Goal: Task Accomplishment & Management: Use online tool/utility

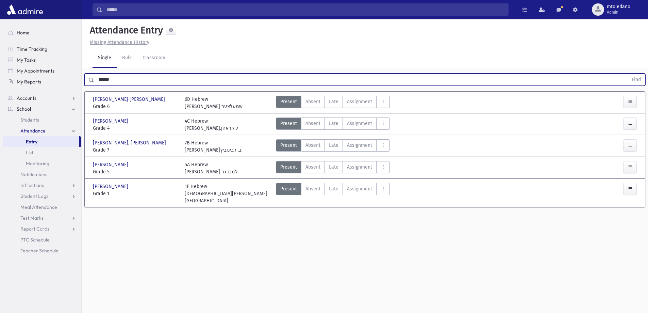
drag, startPoint x: 137, startPoint y: 79, endPoint x: 25, endPoint y: 77, distance: 112.0
click at [27, 77] on div "Search Results All Accounts" at bounding box center [324, 164] width 648 height 328
click at [628, 74] on button "Find" at bounding box center [636, 80] width 17 height 12
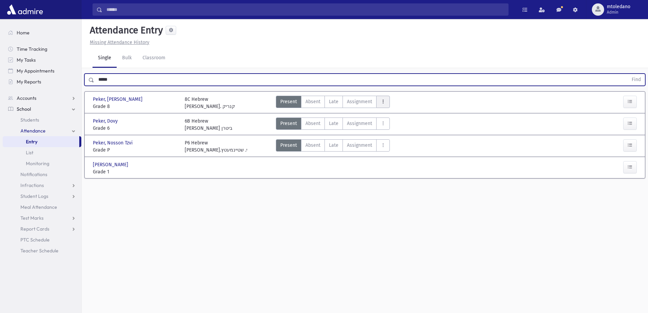
click at [385, 100] on button "AttTypes" at bounding box center [383, 102] width 14 height 12
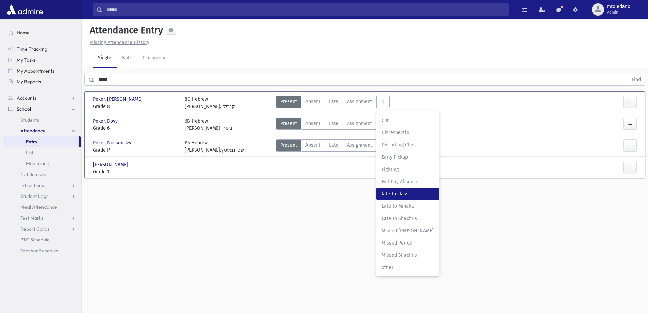
click at [409, 195] on span "late to class" at bounding box center [408, 193] width 52 height 7
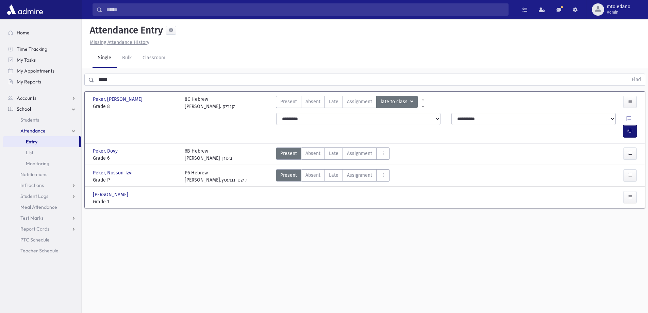
click at [627, 125] on button "button" at bounding box center [630, 131] width 14 height 12
drag, startPoint x: 124, startPoint y: 78, endPoint x: 81, endPoint y: 72, distance: 43.3
click at [81, 72] on div "Search Results All Accounts" at bounding box center [324, 164] width 648 height 328
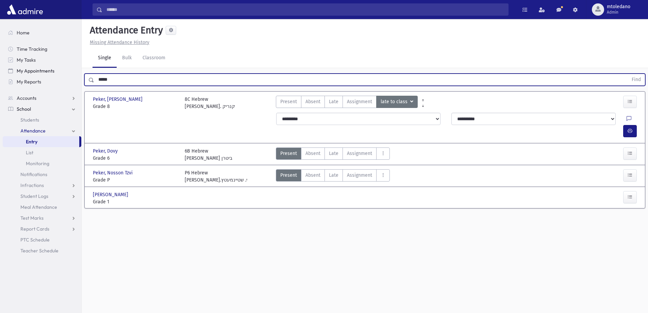
click at [628, 74] on button "Find" at bounding box center [636, 80] width 17 height 12
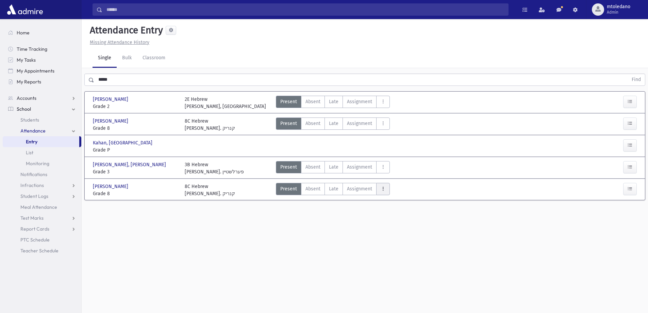
click at [385, 190] on button "AttTypes" at bounding box center [383, 189] width 14 height 12
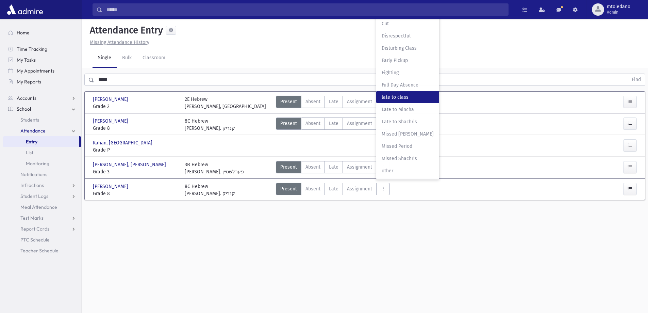
click at [403, 93] on class"] "late to class late to class" at bounding box center [407, 97] width 63 height 12
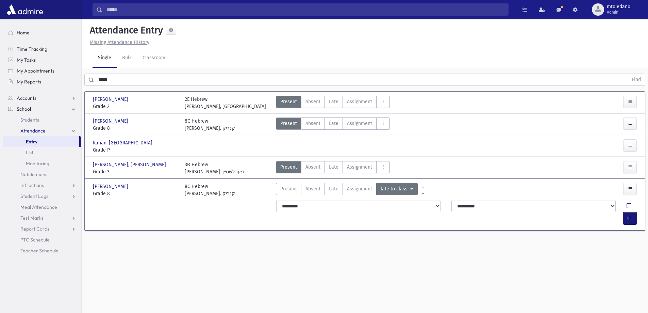
click at [625, 212] on button "button" at bounding box center [630, 218] width 14 height 12
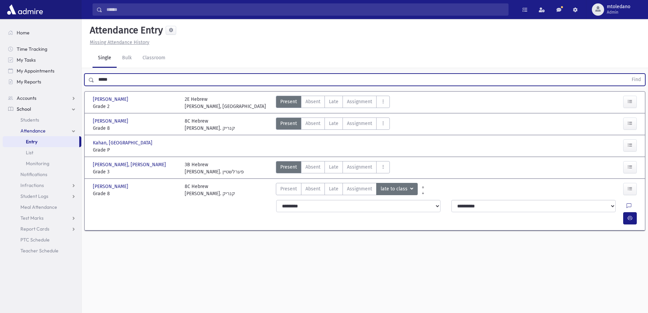
drag, startPoint x: 123, startPoint y: 80, endPoint x: 77, endPoint y: 91, distance: 47.9
click at [77, 91] on div "Search Results All Accounts" at bounding box center [324, 164] width 648 height 328
click at [628, 74] on button "Find" at bounding box center [636, 80] width 17 height 12
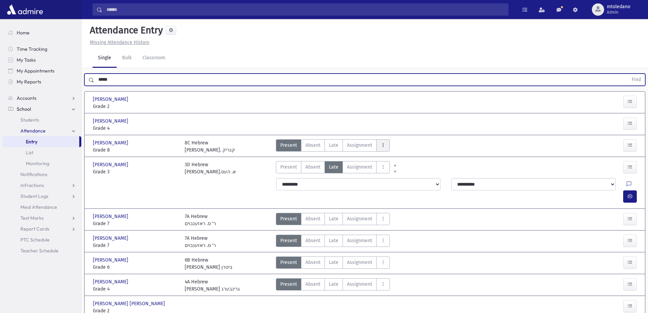
click at [383, 142] on button "AttTypes" at bounding box center [383, 145] width 14 height 12
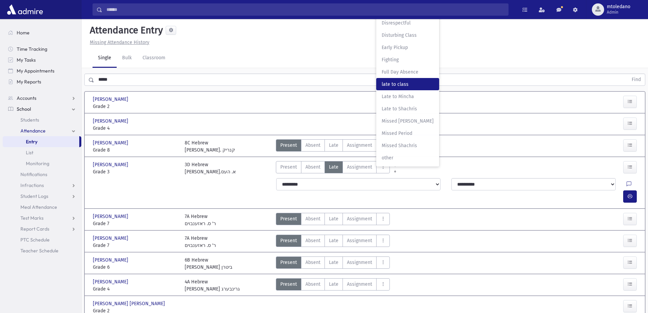
click at [395, 83] on span "late to class" at bounding box center [408, 84] width 52 height 7
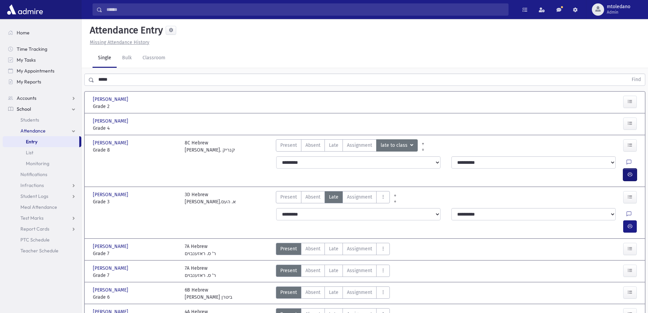
click at [624, 168] on button "button" at bounding box center [630, 174] width 14 height 12
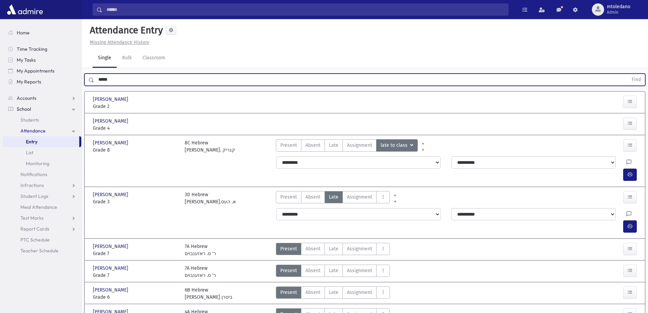
drag, startPoint x: 119, startPoint y: 76, endPoint x: 36, endPoint y: 92, distance: 84.4
click at [38, 91] on div "Search Results All Accounts" at bounding box center [324, 186] width 648 height 372
click at [628, 74] on button "Find" at bounding box center [636, 80] width 17 height 12
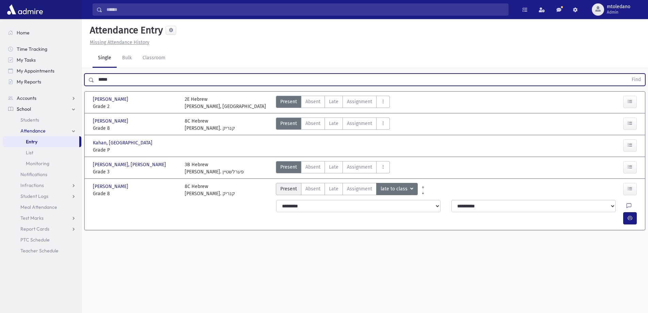
click at [285, 188] on span "Present" at bounding box center [288, 188] width 17 height 7
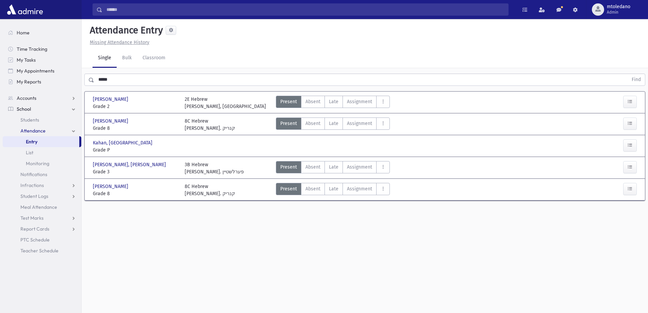
drag, startPoint x: 126, startPoint y: 78, endPoint x: -57, endPoint y: 83, distance: 182.8
click at [0, 83] on html "Search Results All Accounts Students" at bounding box center [324, 156] width 648 height 313
click at [384, 126] on button "AttTypes" at bounding box center [383, 123] width 14 height 12
click at [413, 212] on span "late to class" at bounding box center [408, 215] width 52 height 7
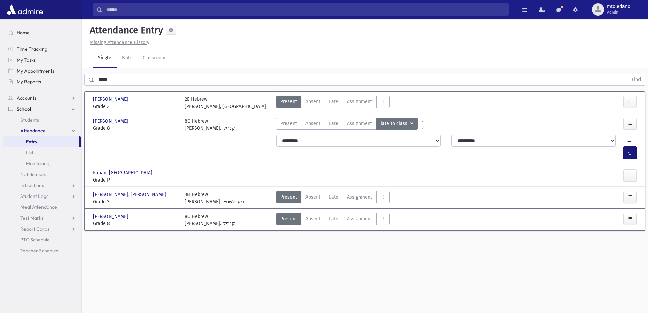
click at [626, 147] on button "button" at bounding box center [630, 153] width 14 height 12
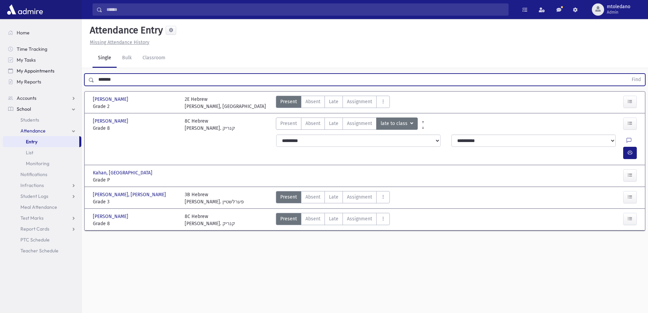
click at [628, 74] on button "Find" at bounding box center [636, 80] width 17 height 12
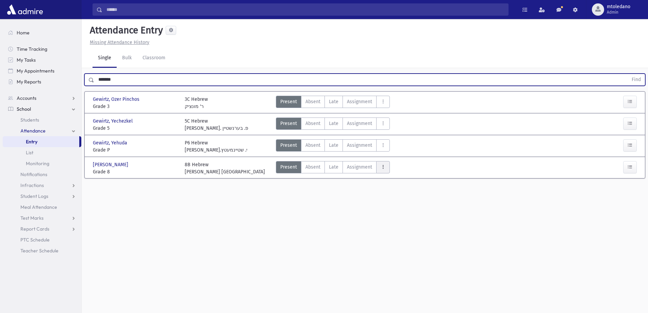
click at [381, 168] on icon "AttTypes" at bounding box center [383, 167] width 5 height 6
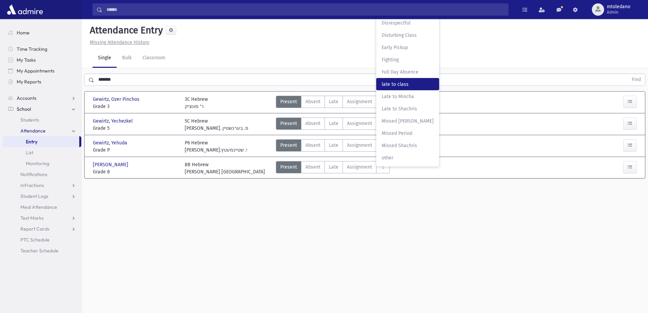
click at [392, 84] on span "late to class" at bounding box center [408, 84] width 52 height 7
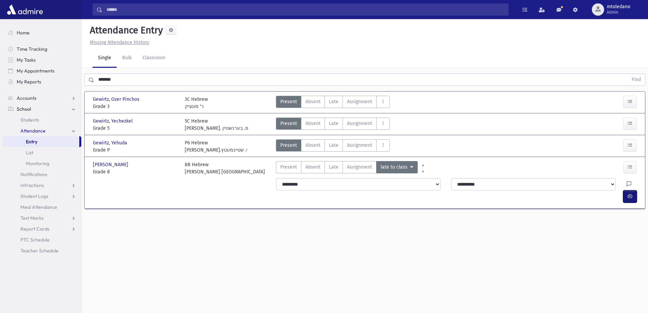
click at [631, 193] on icon "button" at bounding box center [630, 196] width 5 height 6
drag, startPoint x: 120, startPoint y: 79, endPoint x: -24, endPoint y: 77, distance: 144.3
click at [0, 77] on html "Search Results All Accounts Students" at bounding box center [324, 156] width 648 height 313
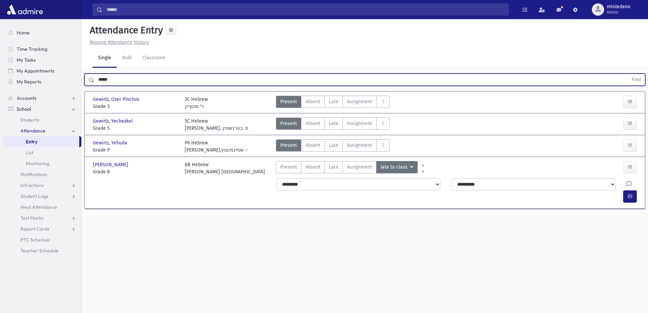
click at [628, 74] on button "Find" at bounding box center [636, 80] width 17 height 12
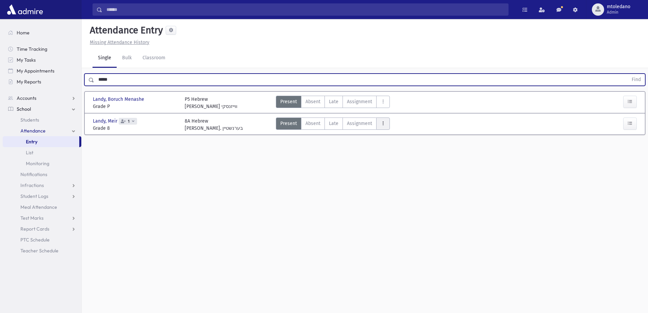
click at [381, 126] on icon "AttTypes" at bounding box center [383, 123] width 5 height 6
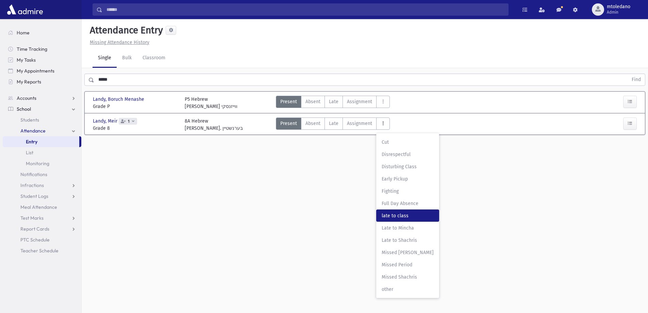
click at [415, 216] on span "late to class" at bounding box center [408, 215] width 52 height 7
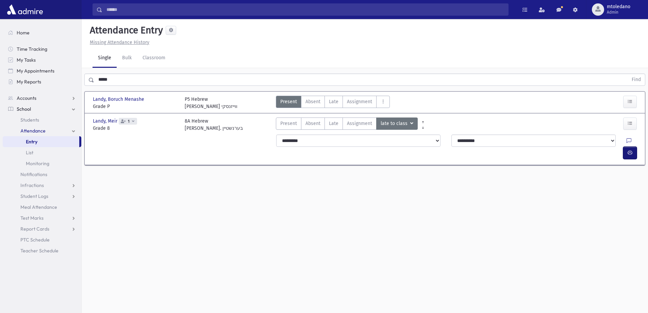
click at [633, 147] on button "button" at bounding box center [630, 153] width 14 height 12
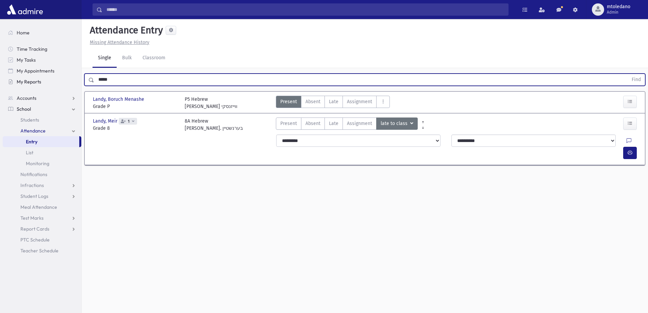
drag, startPoint x: 126, startPoint y: 75, endPoint x: 44, endPoint y: 85, distance: 82.6
click at [44, 85] on div "Search Results All Accounts" at bounding box center [324, 164] width 648 height 328
click at [628, 74] on button "Find" at bounding box center [636, 80] width 17 height 12
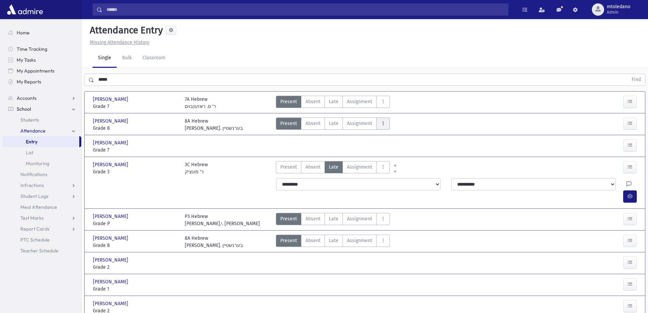
click at [376, 122] on button "AttTypes" at bounding box center [383, 123] width 14 height 12
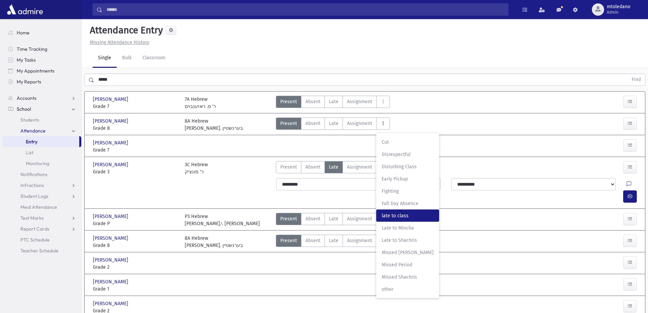
click at [409, 210] on class"] "late to class late to class" at bounding box center [407, 215] width 63 height 12
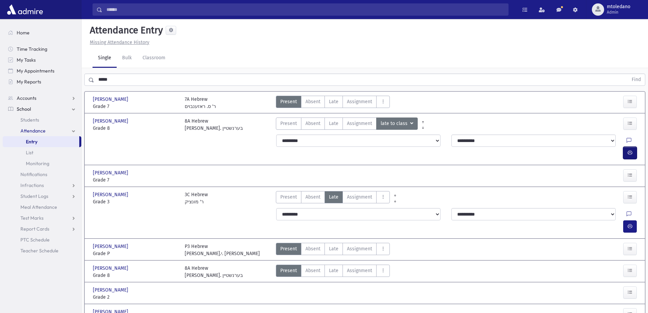
click at [629, 150] on icon "button" at bounding box center [630, 153] width 5 height 6
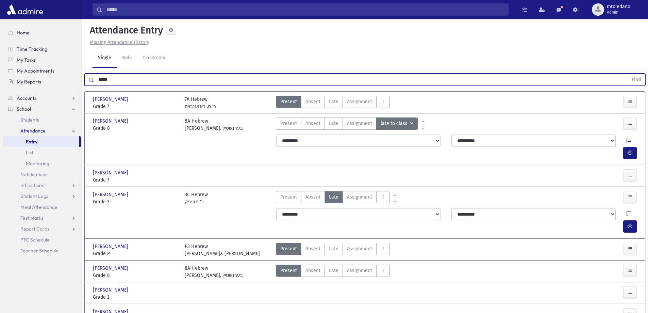
drag, startPoint x: 95, startPoint y: 78, endPoint x: 48, endPoint y: 83, distance: 46.6
click at [53, 78] on div "Search Results All Accounts" at bounding box center [324, 273] width 648 height 546
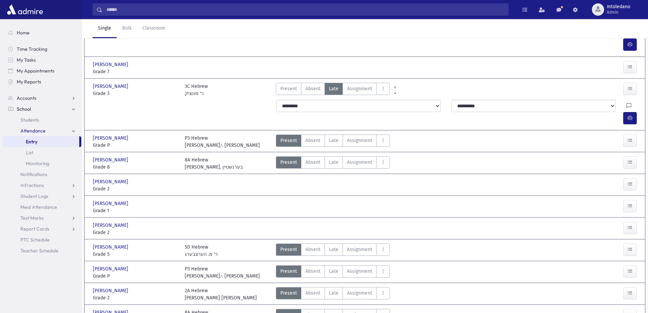
scroll to position [136, 0]
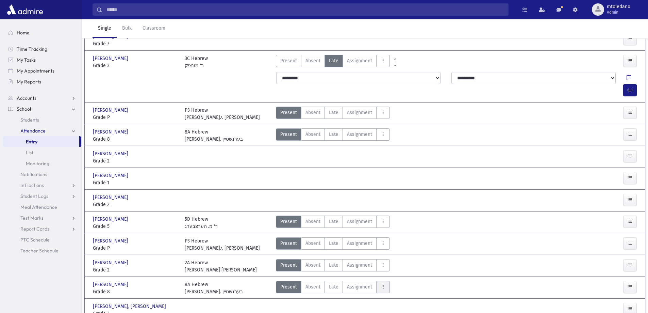
click at [384, 284] on icon "AttTypes" at bounding box center [383, 287] width 5 height 6
click at [404, 192] on span "late to class" at bounding box center [408, 195] width 52 height 7
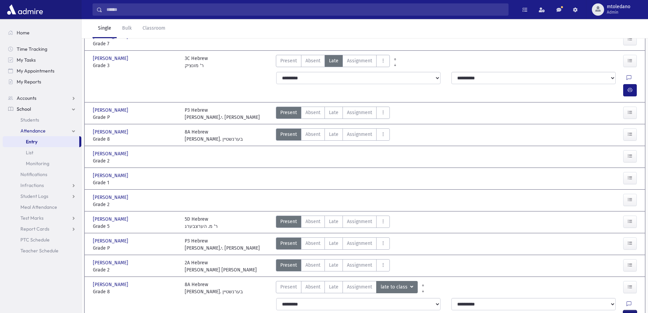
click at [630, 312] on icon "button" at bounding box center [630, 316] width 5 height 6
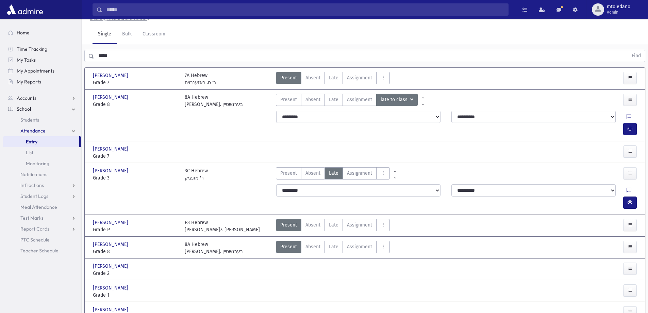
scroll to position [0, 0]
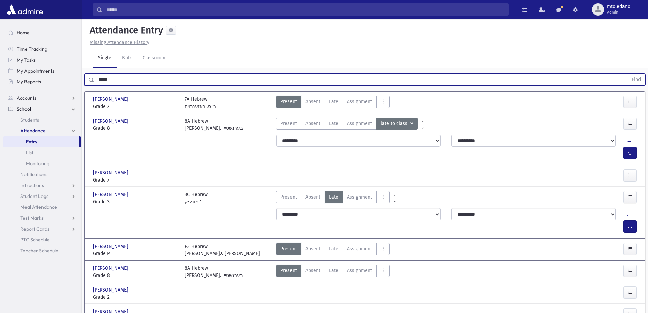
click at [127, 76] on input "*****" at bounding box center [361, 79] width 534 height 12
drag, startPoint x: 123, startPoint y: 77, endPoint x: 52, endPoint y: 72, distance: 70.6
click at [63, 82] on div "Search Results All Accounts" at bounding box center [324, 288] width 648 height 576
click at [628, 74] on button "Find" at bounding box center [636, 80] width 17 height 12
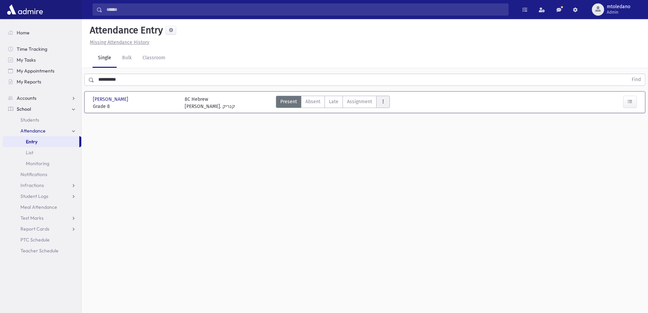
click at [382, 98] on button "AttTypes" at bounding box center [383, 102] width 14 height 12
click at [395, 194] on span "late to class" at bounding box center [408, 193] width 52 height 7
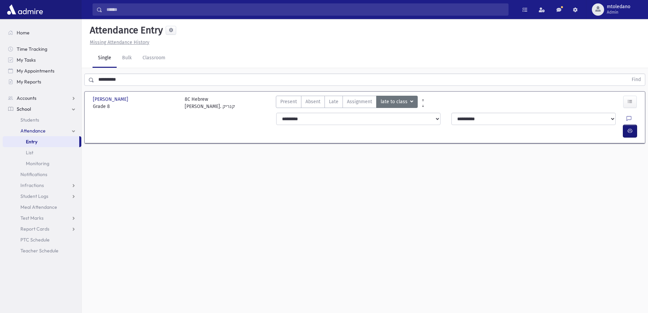
drag, startPoint x: 633, startPoint y: 122, endPoint x: 443, endPoint y: 97, distance: 191.5
click at [632, 125] on button "button" at bounding box center [630, 131] width 14 height 12
drag, startPoint x: 131, startPoint y: 79, endPoint x: -5, endPoint y: 53, distance: 138.2
click at [0, 53] on html "Search Results All Accounts Students" at bounding box center [324, 156] width 648 height 313
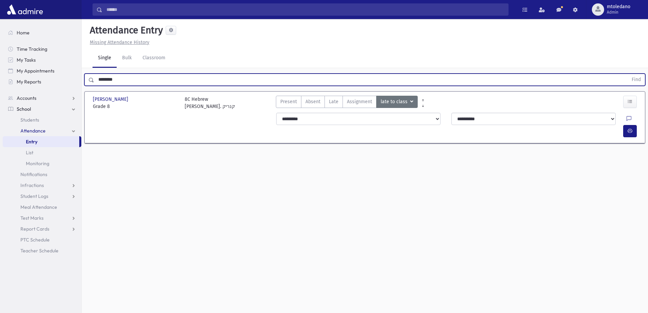
click at [628, 74] on button "Find" at bounding box center [636, 80] width 17 height 12
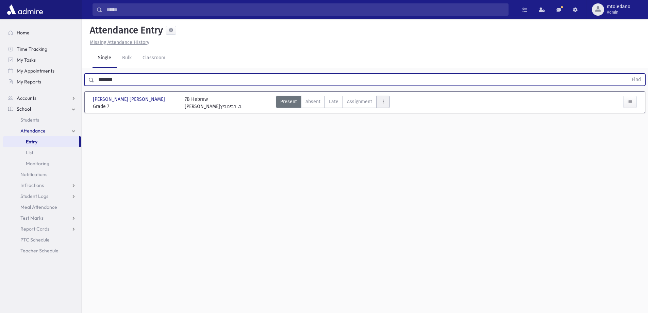
click at [382, 102] on icon "AttTypes" at bounding box center [383, 102] width 5 height 6
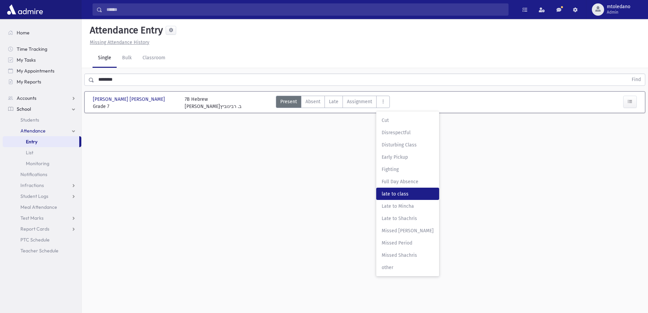
click at [398, 191] on span "late to class" at bounding box center [408, 193] width 52 height 7
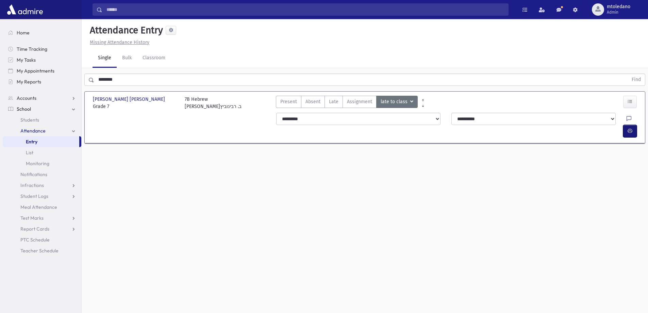
click at [632, 125] on button "button" at bounding box center [630, 131] width 14 height 12
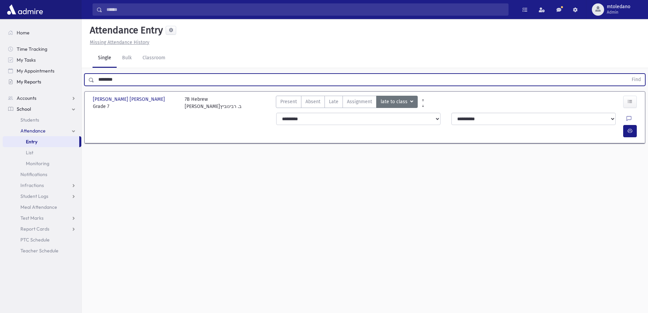
drag, startPoint x: 105, startPoint y: 80, endPoint x: 45, endPoint y: 80, distance: 60.2
click at [46, 80] on div "Search Results All Accounts" at bounding box center [324, 164] width 648 height 328
click at [628, 74] on button "Find" at bounding box center [636, 80] width 17 height 12
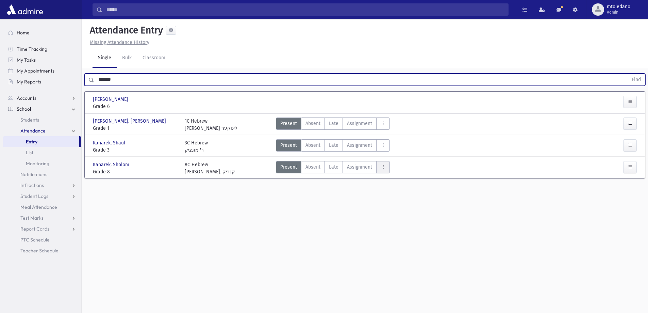
click at [385, 164] on button "AttTypes" at bounding box center [383, 167] width 14 height 12
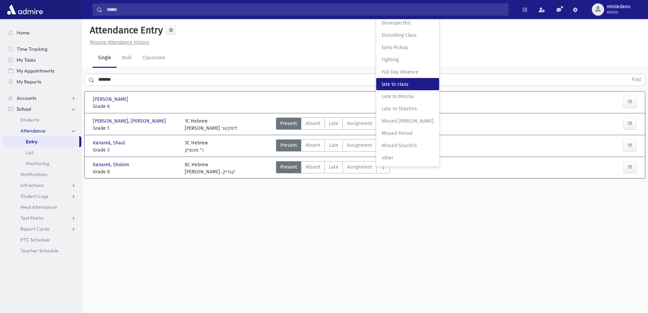
click at [400, 83] on span "late to class" at bounding box center [408, 84] width 52 height 7
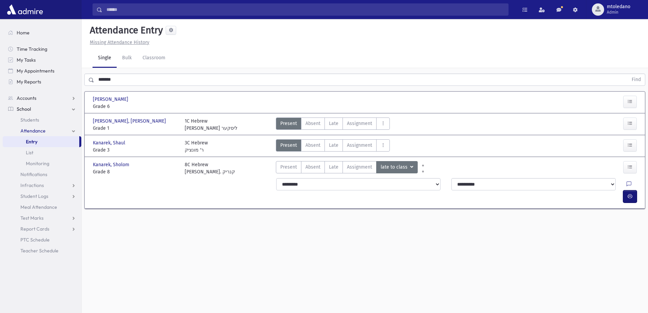
click at [630, 190] on button "button" at bounding box center [630, 196] width 14 height 12
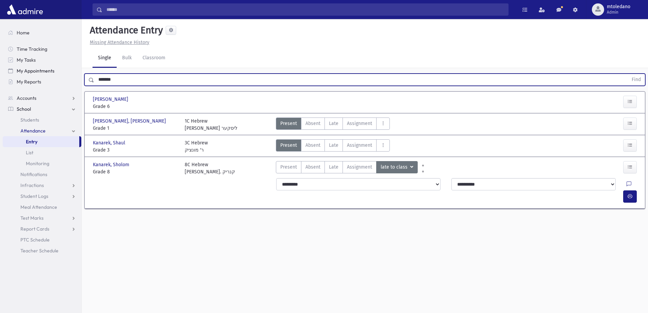
drag, startPoint x: 130, startPoint y: 79, endPoint x: 12, endPoint y: 44, distance: 123.5
click at [24, 73] on div "Search Results All Accounts" at bounding box center [324, 164] width 648 height 328
click at [628, 74] on button "Find" at bounding box center [636, 80] width 17 height 12
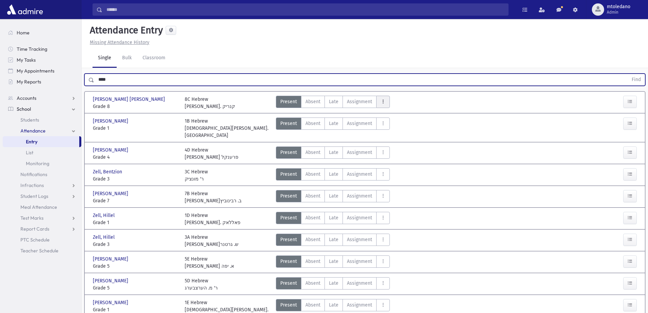
click at [386, 101] on button "AttTypes" at bounding box center [383, 102] width 14 height 12
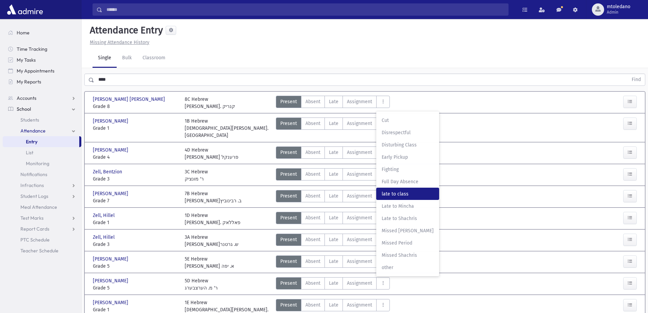
click at [413, 193] on span "late to class" at bounding box center [408, 193] width 52 height 7
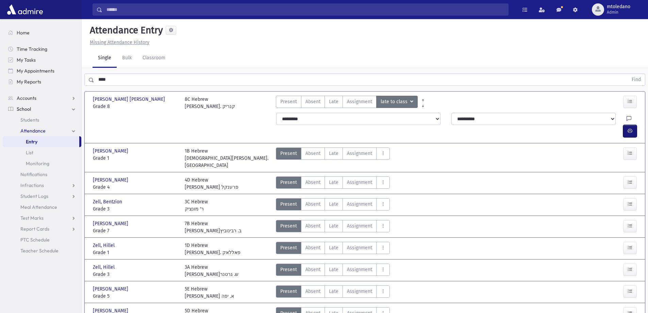
click at [632, 125] on button "button" at bounding box center [630, 131] width 14 height 12
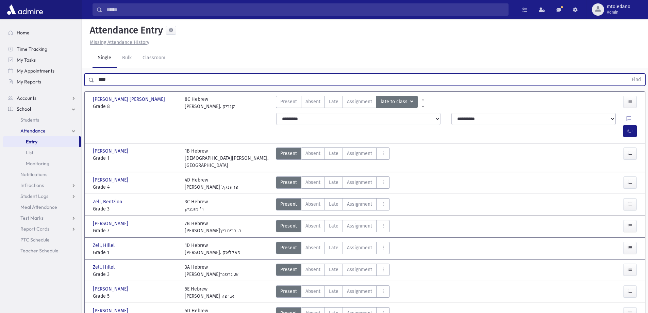
drag, startPoint x: 142, startPoint y: 82, endPoint x: 0, endPoint y: 75, distance: 142.1
click at [1, 76] on div "Search Results All Accounts" at bounding box center [324, 200] width 648 height 400
click at [628, 74] on button "Find" at bounding box center [636, 80] width 17 height 12
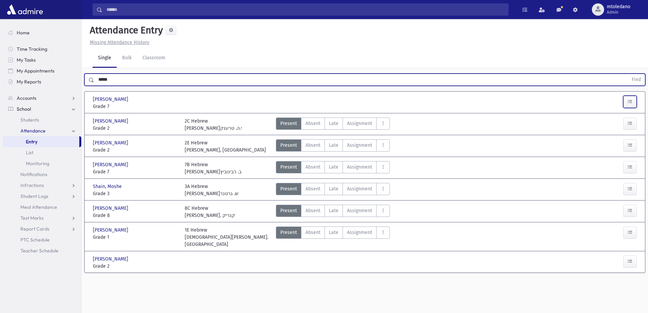
click at [631, 100] on icon "button" at bounding box center [630, 102] width 5 height 6
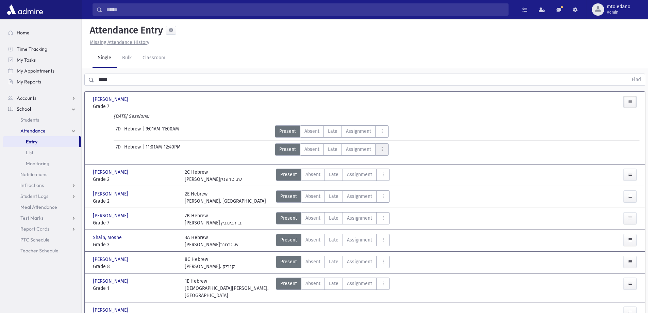
click at [384, 147] on button "AttTypes" at bounding box center [382, 149] width 14 height 12
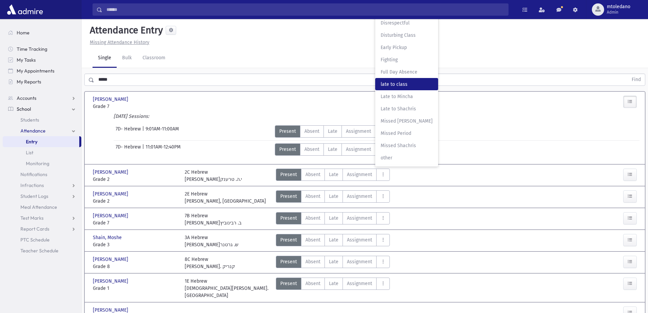
click at [397, 86] on span "late to class" at bounding box center [407, 84] width 52 height 7
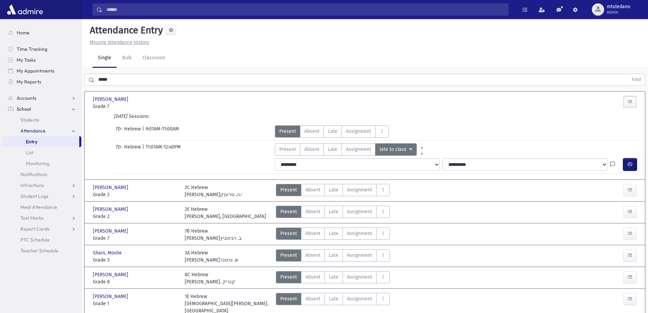
click at [629, 161] on icon "button" at bounding box center [630, 164] width 5 height 6
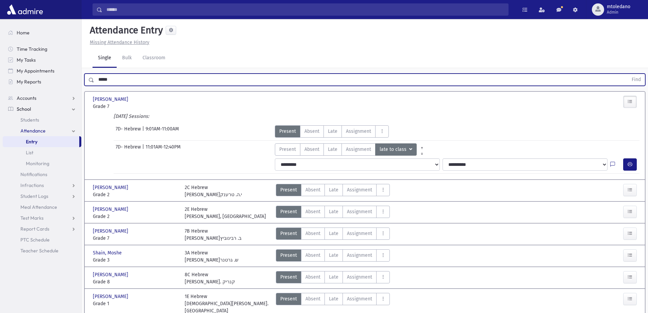
drag, startPoint x: 128, startPoint y: 79, endPoint x: -3, endPoint y: 70, distance: 130.6
click at [0, 70] on html "Search Results All Accounts Students" at bounding box center [324, 156] width 648 height 313
click at [628, 74] on button "Find" at bounding box center [636, 80] width 17 height 12
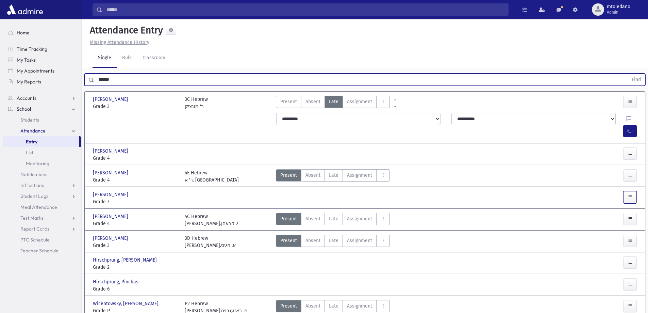
click at [631, 194] on icon "button" at bounding box center [630, 197] width 5 height 6
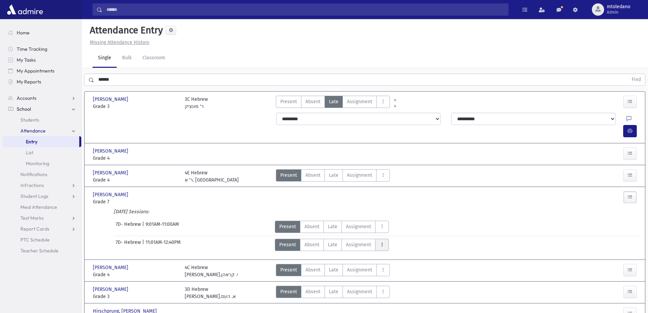
click at [383, 238] on button "AttTypes" at bounding box center [382, 244] width 14 height 12
click at [395, 149] on span "late to class" at bounding box center [407, 152] width 52 height 7
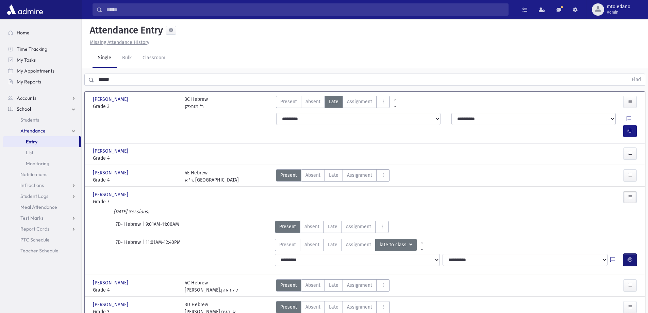
click at [630, 253] on button "button" at bounding box center [630, 259] width 14 height 12
drag, startPoint x: 77, startPoint y: 48, endPoint x: 40, endPoint y: 47, distance: 36.8
click at [51, 48] on div "Search Results All Accounts" at bounding box center [324, 204] width 648 height 408
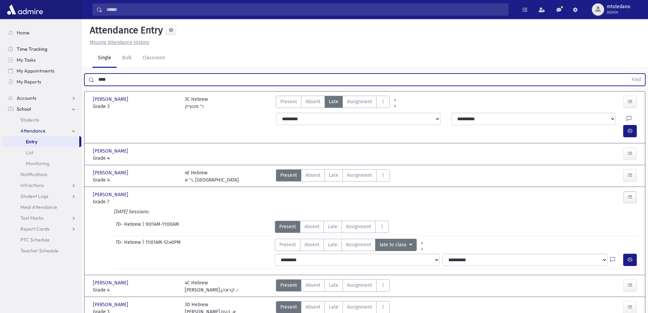
click at [628, 74] on button "Find" at bounding box center [636, 80] width 17 height 12
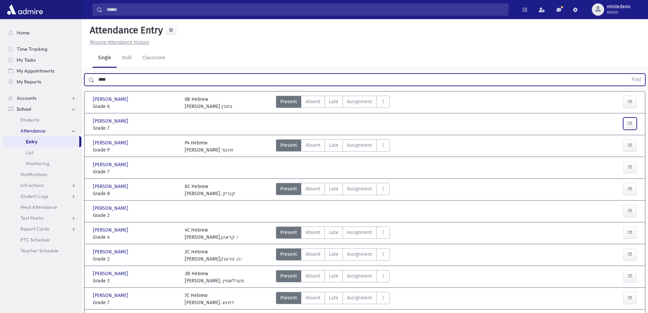
click at [632, 117] on button "button" at bounding box center [630, 123] width 14 height 12
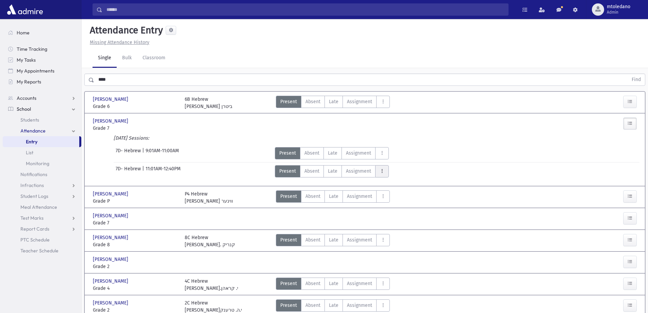
click at [383, 168] on icon "AttTypes" at bounding box center [382, 171] width 5 height 6
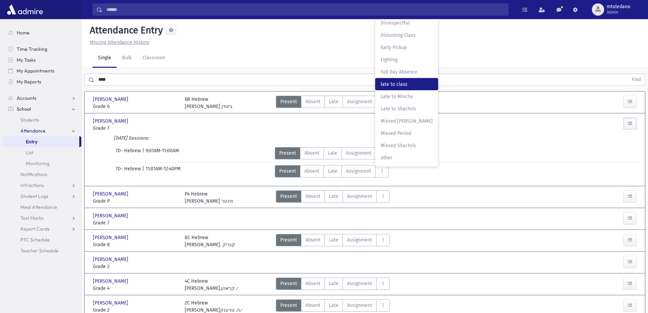
click at [390, 81] on span "late to class" at bounding box center [407, 84] width 52 height 7
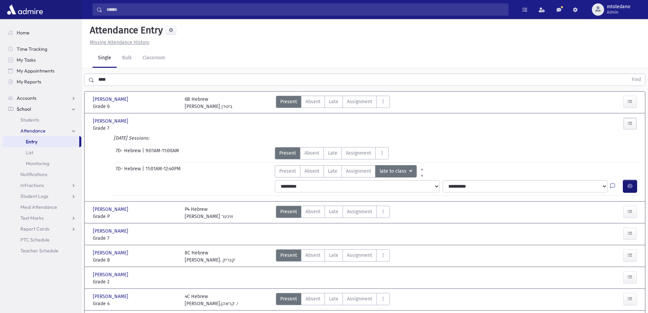
click at [628, 181] on button "button" at bounding box center [630, 186] width 14 height 12
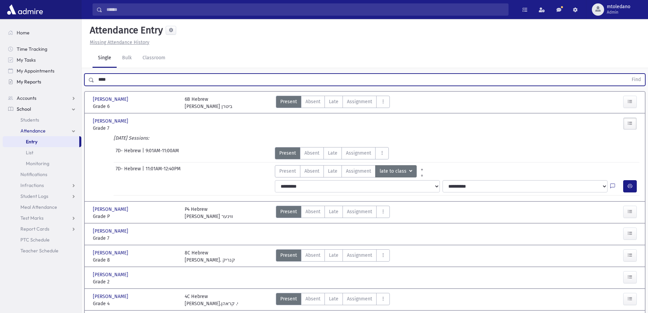
drag, startPoint x: 124, startPoint y: 80, endPoint x: 74, endPoint y: 81, distance: 50.4
click at [74, 81] on div "Search Results All Accounts" at bounding box center [324, 211] width 648 height 422
click at [628, 74] on button "Find" at bounding box center [636, 80] width 17 height 12
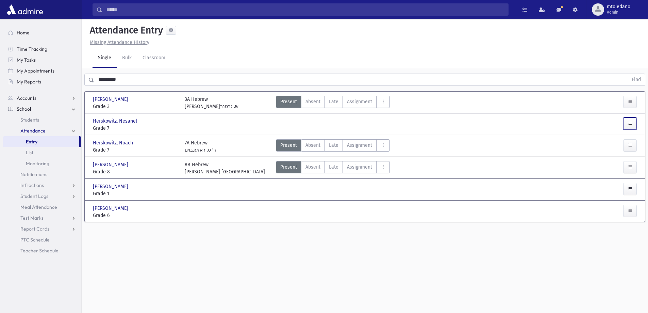
click at [634, 128] on button "button" at bounding box center [630, 123] width 14 height 12
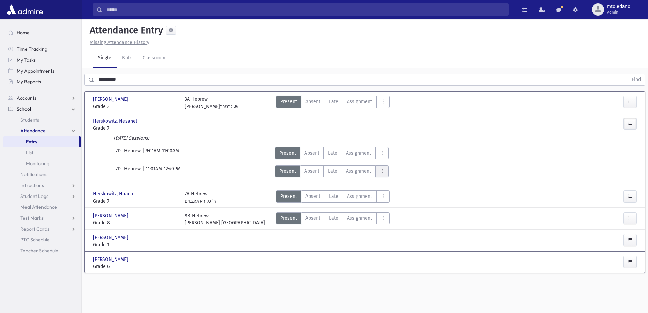
click at [385, 167] on button "AttTypes" at bounding box center [382, 171] width 14 height 12
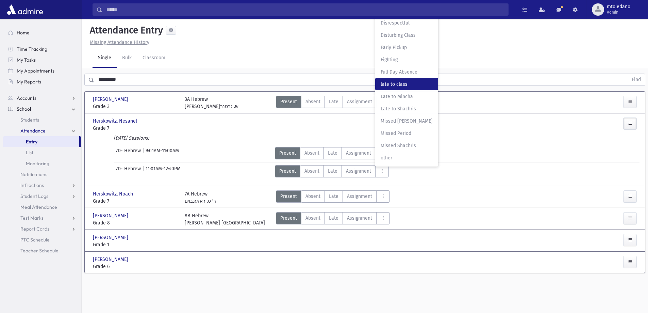
click at [402, 83] on span "late to class" at bounding box center [407, 84] width 52 height 7
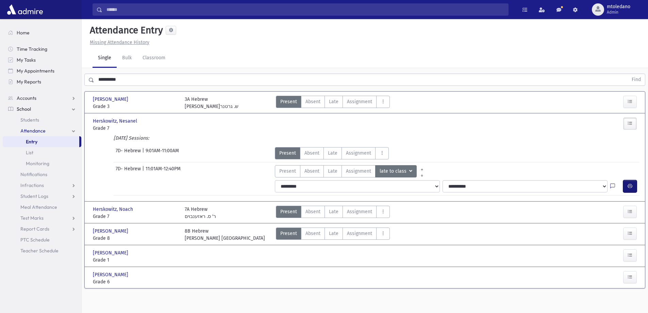
click at [636, 184] on button "button" at bounding box center [630, 186] width 14 height 12
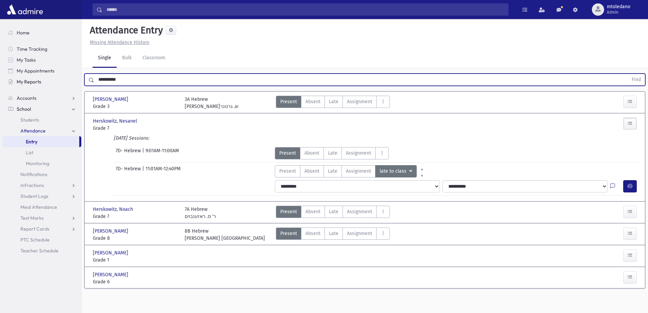
drag, startPoint x: 127, startPoint y: 78, endPoint x: 70, endPoint y: 81, distance: 56.6
click at [72, 81] on div "Search Results All Accounts" at bounding box center [324, 164] width 648 height 328
click at [628, 74] on button "Find" at bounding box center [636, 80] width 17 height 12
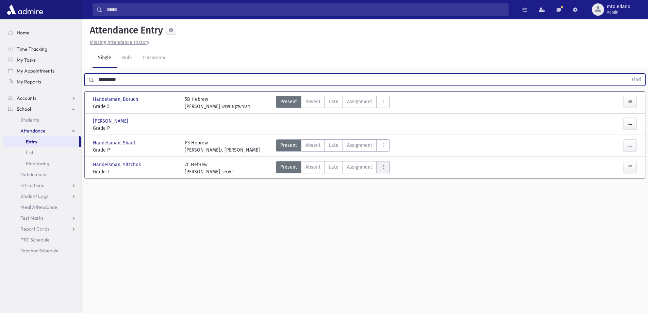
click at [384, 167] on button "AttTypes" at bounding box center [383, 167] width 14 height 12
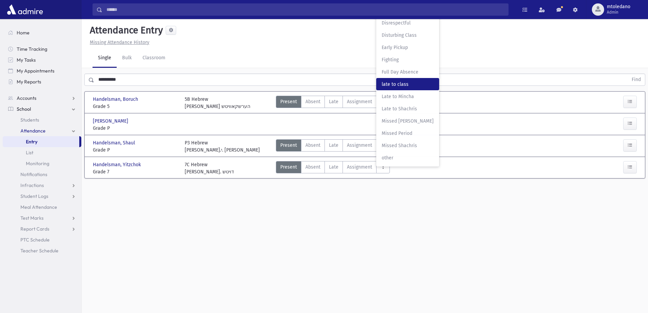
click at [385, 86] on span "late to class" at bounding box center [408, 84] width 52 height 7
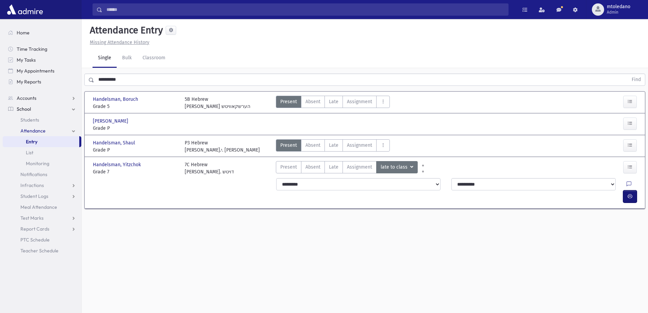
click at [628, 193] on icon "button" at bounding box center [630, 196] width 5 height 6
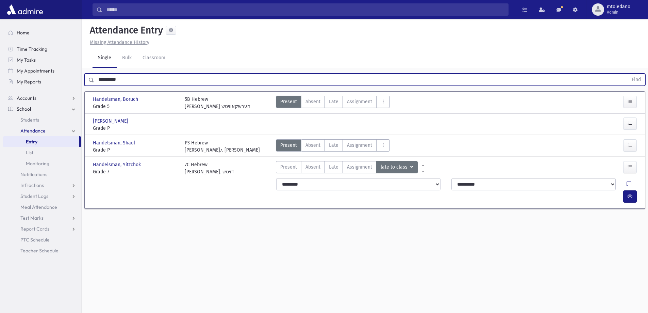
drag, startPoint x: 153, startPoint y: 80, endPoint x: -10, endPoint y: 78, distance: 163.3
click at [0, 78] on html "Search Results All Accounts Students" at bounding box center [324, 156] width 648 height 313
click at [628, 74] on button "Find" at bounding box center [636, 80] width 17 height 12
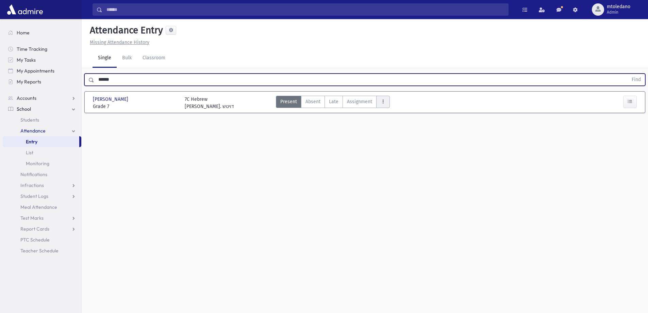
click at [383, 105] on button "AttTypes" at bounding box center [383, 102] width 14 height 12
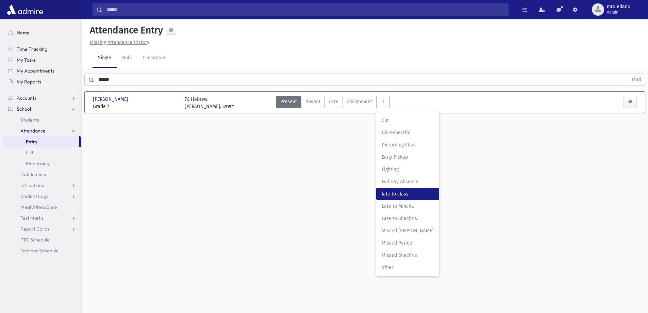
click at [391, 193] on span "late to class" at bounding box center [408, 193] width 52 height 7
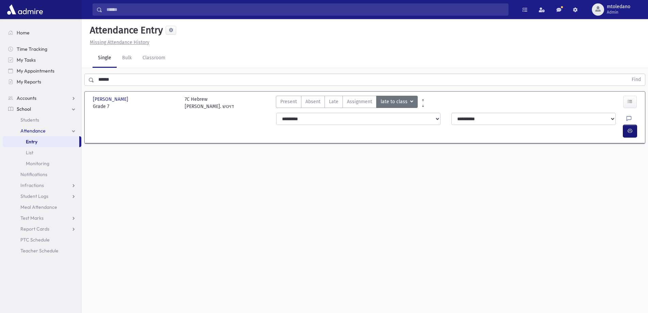
click at [633, 125] on button "button" at bounding box center [630, 131] width 14 height 12
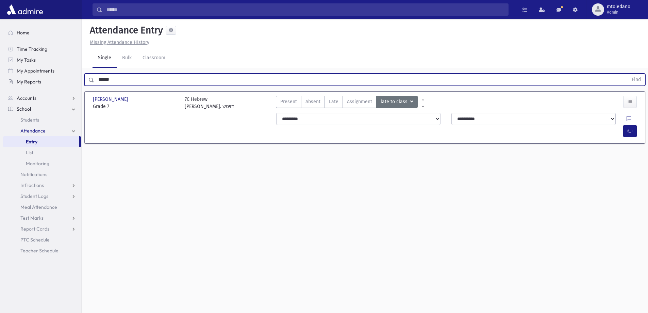
drag, startPoint x: 129, startPoint y: 81, endPoint x: 22, endPoint y: 80, distance: 107.2
click at [22, 80] on div "Search Results All Accounts" at bounding box center [324, 164] width 648 height 328
click at [628, 74] on button "Find" at bounding box center [636, 80] width 17 height 12
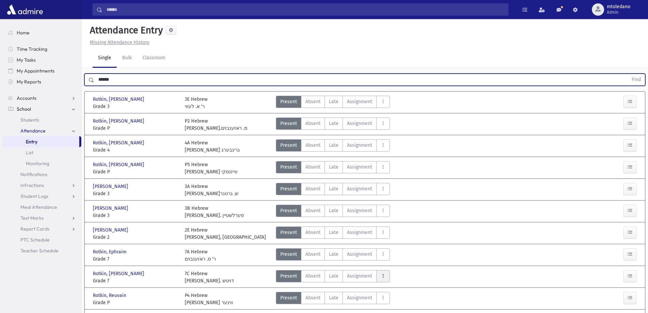
click at [388, 270] on button "AttTypes" at bounding box center [383, 276] width 14 height 12
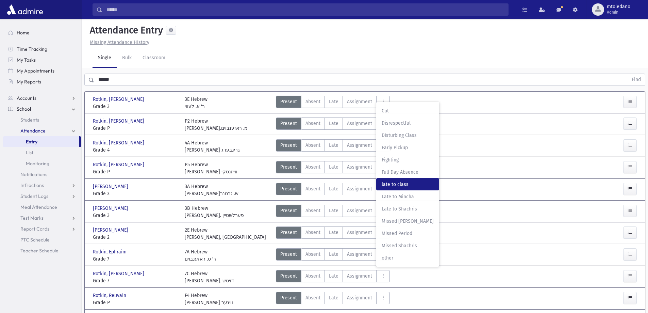
click at [387, 178] on class"] "late to class late to class" at bounding box center [407, 184] width 63 height 12
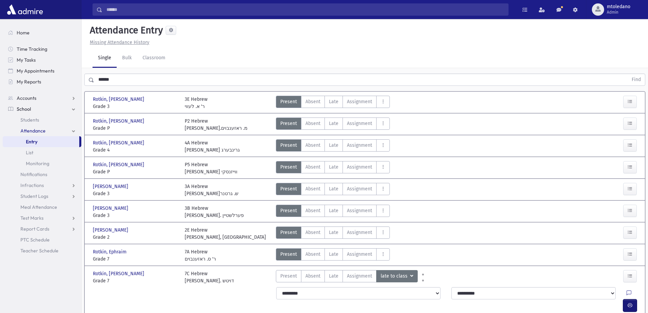
click at [628, 302] on icon "button" at bounding box center [630, 305] width 5 height 6
drag, startPoint x: 130, startPoint y: 83, endPoint x: 61, endPoint y: 75, distance: 69.5
click at [61, 75] on div "Search Results All Accounts" at bounding box center [324, 192] width 648 height 385
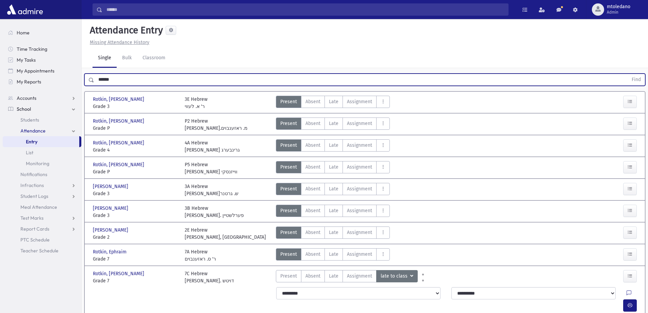
click at [628, 74] on button "Find" at bounding box center [636, 80] width 17 height 12
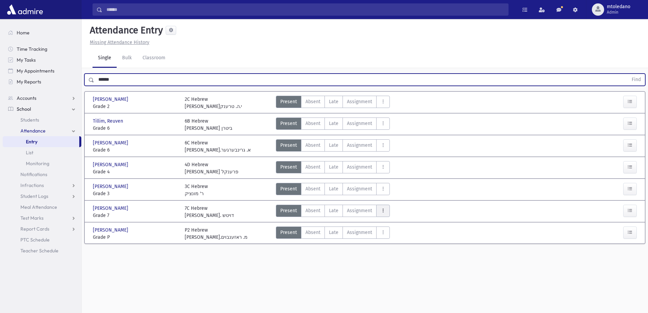
click at [385, 211] on button "AttTypes" at bounding box center [383, 210] width 14 height 12
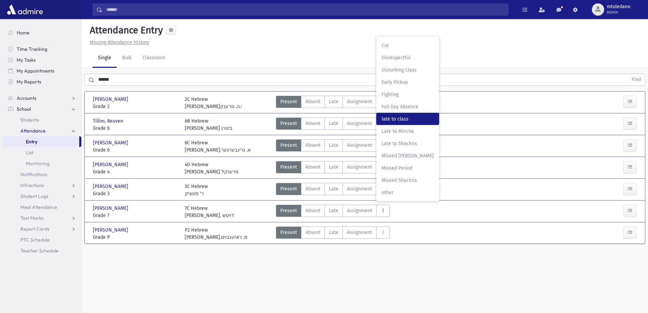
click at [399, 123] on class"] "late to class late to class" at bounding box center [407, 119] width 63 height 12
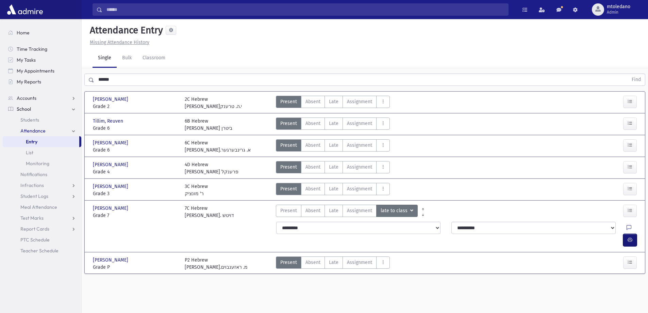
click at [635, 234] on button "button" at bounding box center [630, 240] width 14 height 12
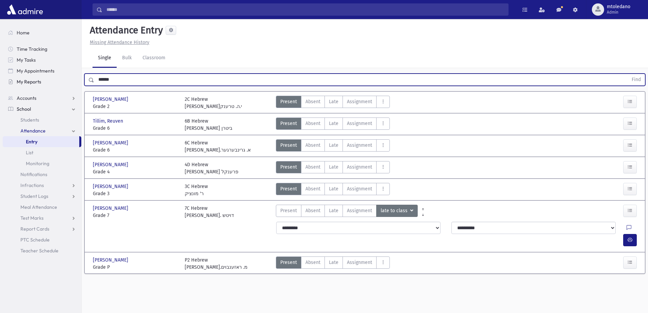
drag, startPoint x: 117, startPoint y: 81, endPoint x: 66, endPoint y: 83, distance: 51.8
click at [66, 83] on div "Search Results All Accounts" at bounding box center [324, 164] width 648 height 328
click at [628, 74] on button "Find" at bounding box center [636, 80] width 17 height 12
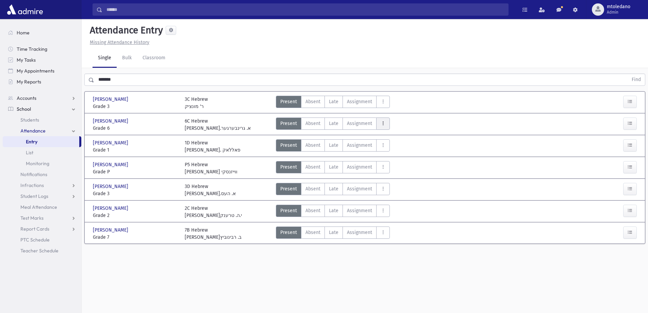
click at [385, 125] on button "AttTypes" at bounding box center [383, 123] width 14 height 12
click at [397, 211] on class"] "late to class late to class" at bounding box center [407, 215] width 63 height 12
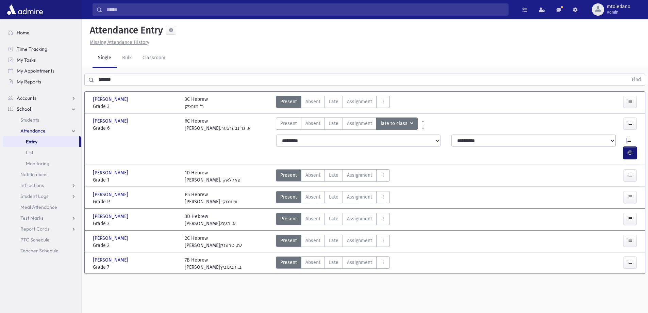
click at [629, 150] on icon "button" at bounding box center [630, 153] width 5 height 6
drag, startPoint x: 130, startPoint y: 80, endPoint x: 21, endPoint y: 85, distance: 109.3
click at [21, 85] on div "Search Results All Accounts" at bounding box center [324, 164] width 648 height 328
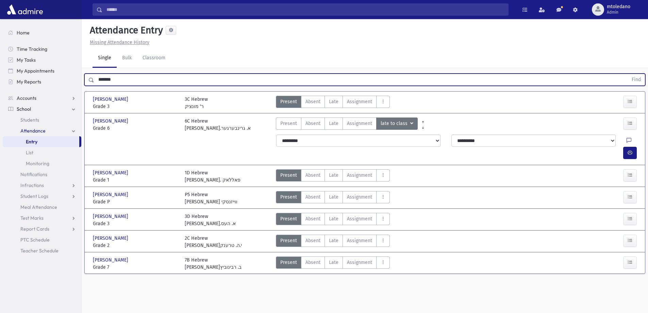
click at [165, 81] on input "*******" at bounding box center [361, 79] width 534 height 12
drag, startPoint x: 166, startPoint y: 81, endPoint x: 74, endPoint y: 82, distance: 91.5
click at [75, 82] on div "Search Results All Accounts" at bounding box center [324, 164] width 648 height 328
click at [628, 74] on button "Find" at bounding box center [636, 80] width 17 height 12
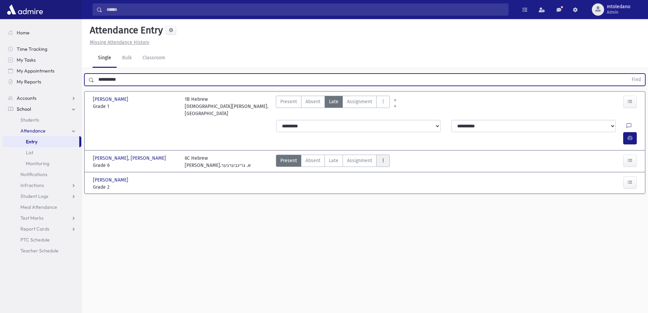
click at [384, 158] on icon "AttTypes" at bounding box center [383, 161] width 5 height 6
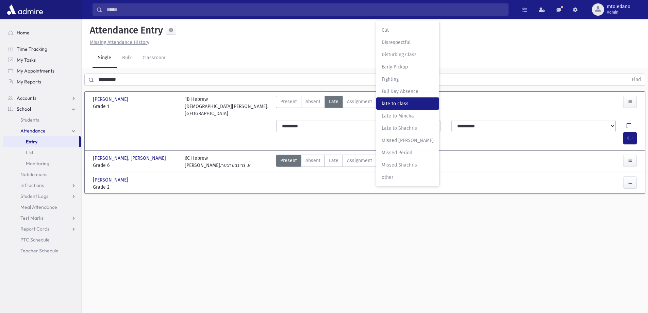
click at [396, 97] on class"] "late to class late to class" at bounding box center [407, 103] width 63 height 12
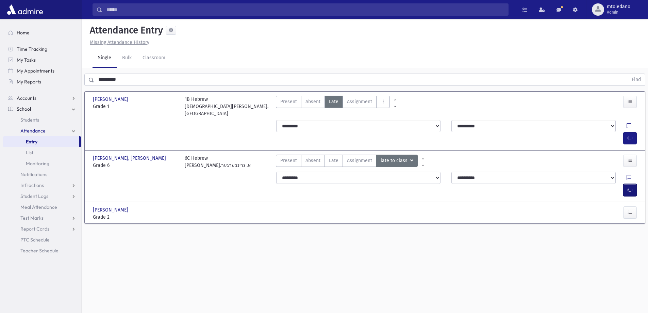
click at [630, 184] on button "button" at bounding box center [630, 190] width 14 height 12
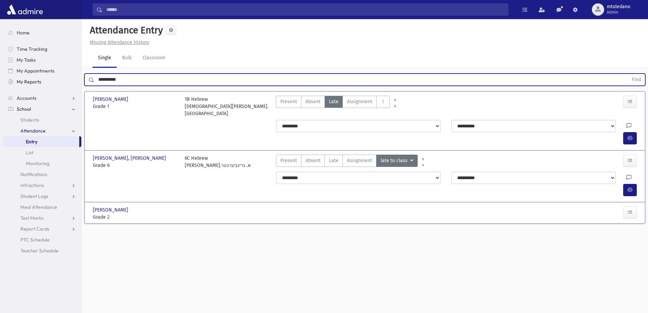
drag, startPoint x: 91, startPoint y: 79, endPoint x: 64, endPoint y: 77, distance: 27.3
click at [64, 78] on div "Search Results All Accounts" at bounding box center [324, 164] width 648 height 328
click at [143, 79] on input "**********" at bounding box center [361, 79] width 534 height 12
drag, startPoint x: 143, startPoint y: 79, endPoint x: 74, endPoint y: 79, distance: 69.4
click at [74, 79] on div "Search Results All Accounts" at bounding box center [324, 164] width 648 height 328
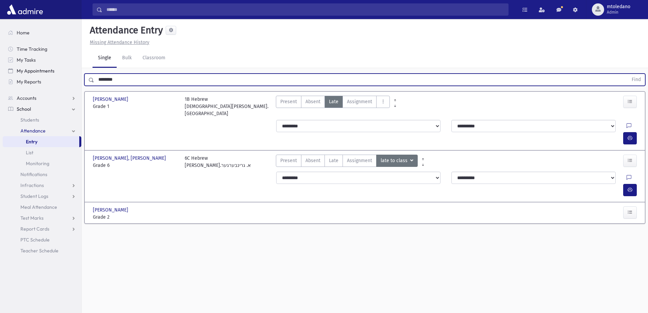
type input "********"
click at [628, 74] on button "Find" at bounding box center [636, 80] width 17 height 12
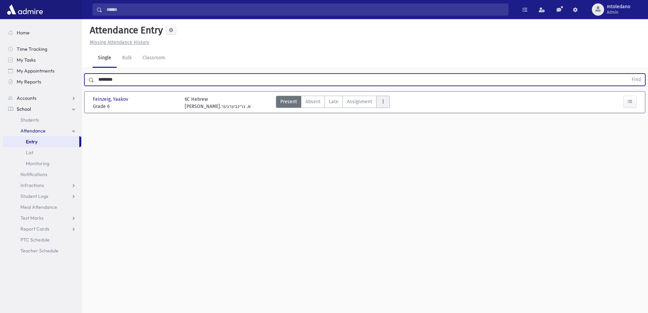
click at [378, 100] on button "AttTypes" at bounding box center [383, 102] width 14 height 12
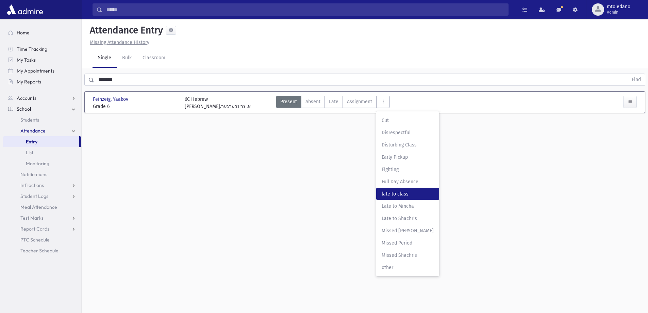
click at [411, 195] on span "late to class" at bounding box center [408, 193] width 52 height 7
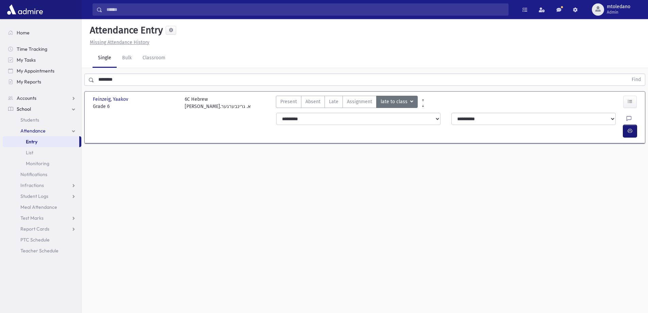
click at [628, 128] on icon "button" at bounding box center [630, 131] width 5 height 6
